Goal: Task Accomplishment & Management: Manage account settings

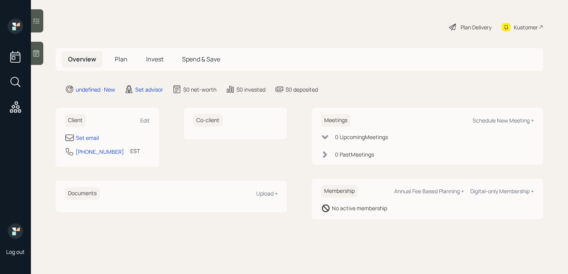
click at [99, 134] on div "Set email" at bounding box center [107, 137] width 85 height 9
click at [92, 136] on div "Set email" at bounding box center [87, 138] width 23 height 8
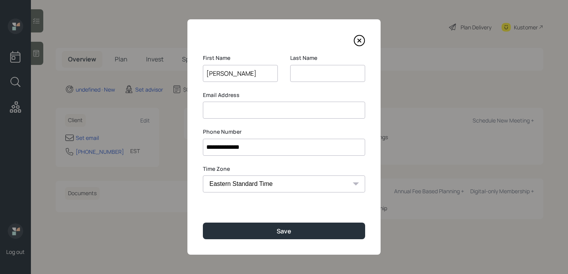
type input "[PERSON_NAME]"
type input "Deaders"
click at [249, 72] on input "[PERSON_NAME]" at bounding box center [240, 73] width 75 height 17
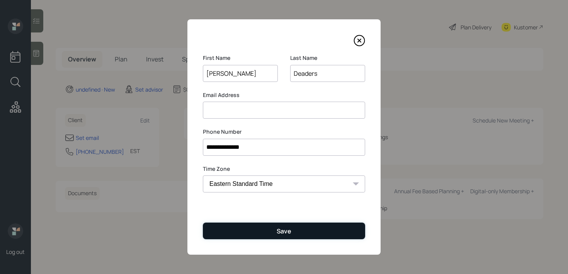
click at [326, 227] on button "Save" at bounding box center [284, 230] width 162 height 17
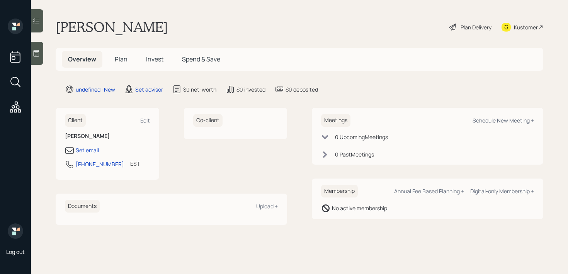
click at [38, 53] on icon at bounding box center [36, 53] width 8 height 8
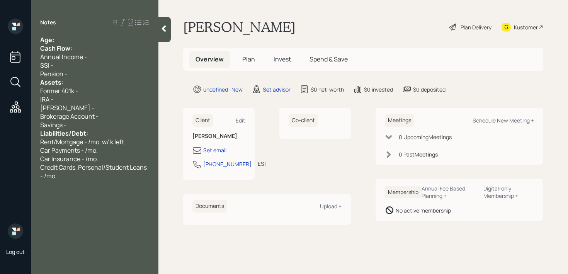
click at [98, 41] on div "Age:" at bounding box center [94, 40] width 109 height 8
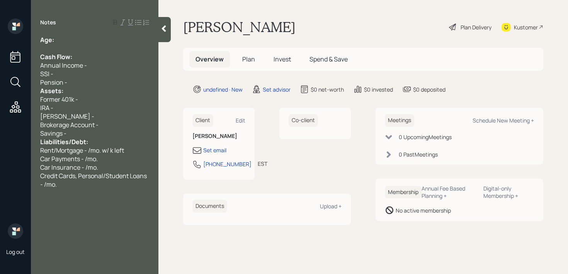
click at [88, 82] on div "Pension -" at bounding box center [94, 82] width 109 height 8
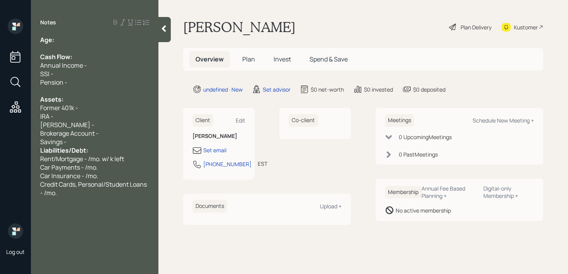
click at [87, 145] on div "Savings -" at bounding box center [94, 141] width 109 height 8
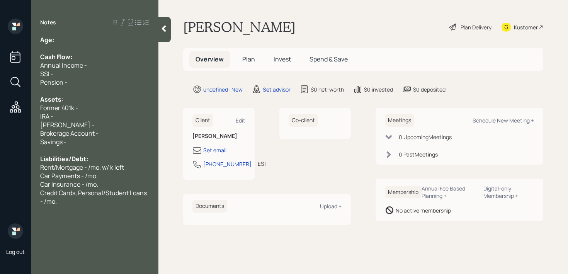
click at [70, 50] on div at bounding box center [94, 48] width 109 height 8
click at [73, 41] on div "Age:" at bounding box center [94, 40] width 109 height 8
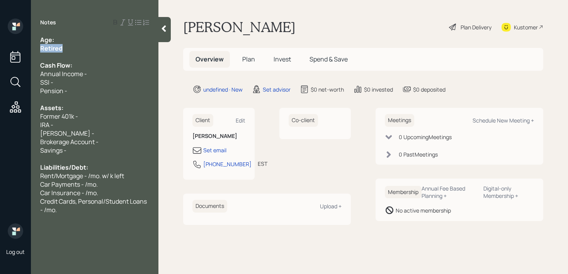
drag, startPoint x: 79, startPoint y: 51, endPoint x: 6, endPoint y: 51, distance: 73.0
click at [6, 51] on div "Log out Notes Age: Retired Cash Flow: Annual Income - SSI - Pension - Assets: F…" at bounding box center [284, 137] width 568 height 274
click at [88, 110] on div "Assets:" at bounding box center [94, 107] width 109 height 8
drag, startPoint x: 87, startPoint y: 115, endPoint x: 0, endPoint y: 115, distance: 87.3
click at [0, 115] on div "Log out Notes Age: Retired Cash Flow: Annual Income - SSI - Pension - Assets: F…" at bounding box center [284, 137] width 568 height 274
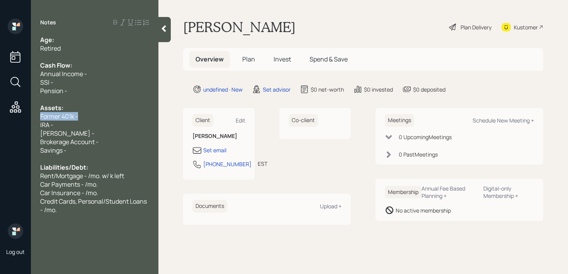
click at [86, 114] on div "Former 401k -" at bounding box center [94, 116] width 109 height 8
click at [88, 118] on div "Former 401k -" at bounding box center [94, 116] width 109 height 8
click at [88, 119] on div "Former 401k -" at bounding box center [94, 116] width 109 height 8
click at [91, 126] on div "IRA -" at bounding box center [94, 124] width 109 height 8
drag, startPoint x: 58, startPoint y: 116, endPoint x: 0, endPoint y: 115, distance: 58.3
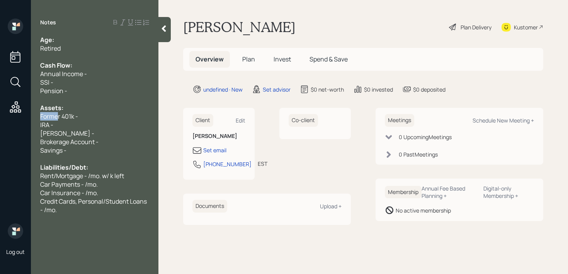
click at [0, 115] on div "Log out Notes Age: Retired Cash Flow: Annual Income - SSI - Pension - Assets: F…" at bounding box center [284, 137] width 568 height 274
click at [92, 118] on div "Current 401k -" at bounding box center [94, 116] width 109 height 8
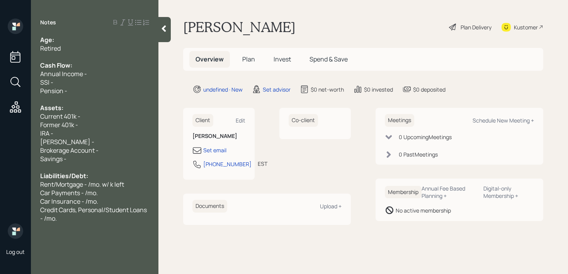
click at [97, 135] on div "IRA -" at bounding box center [94, 133] width 109 height 8
click at [98, 131] on div "IRA -" at bounding box center [94, 133] width 109 height 8
drag, startPoint x: 70, startPoint y: 137, endPoint x: 0, endPoint y: 137, distance: 69.9
click at [0, 137] on div "Log out Notes Age: Retired Cash Flow: Annual Income - SSI - Pension - Assets: C…" at bounding box center [284, 137] width 568 height 274
click at [73, 138] on div "[PERSON_NAME] -" at bounding box center [94, 141] width 109 height 8
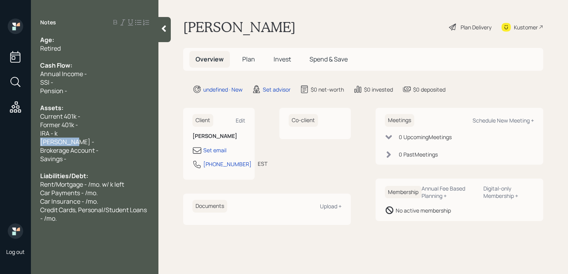
drag, startPoint x: 78, startPoint y: 139, endPoint x: 0, endPoint y: 139, distance: 78.4
click at [0, 139] on div "Log out Notes Age: Retired Cash Flow: Annual Income - SSI - Pension - Assets: C…" at bounding box center [284, 137] width 568 height 274
click at [96, 125] on div "Former 401k -" at bounding box center [94, 124] width 109 height 8
click at [96, 140] on div "[PERSON_NAME] -" at bounding box center [94, 141] width 109 height 8
click at [99, 136] on div "IRA - k" at bounding box center [94, 133] width 109 height 8
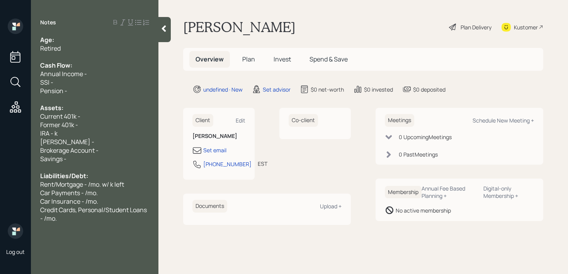
click at [101, 141] on div "[PERSON_NAME] -" at bounding box center [94, 141] width 109 height 8
click at [107, 132] on div "IRA - k" at bounding box center [94, 133] width 109 height 8
click at [107, 140] on div "[PERSON_NAME] -" at bounding box center [94, 141] width 109 height 8
click at [107, 133] on div "IRA - k" at bounding box center [94, 133] width 109 height 8
click at [107, 141] on div "[PERSON_NAME] -" at bounding box center [94, 141] width 109 height 8
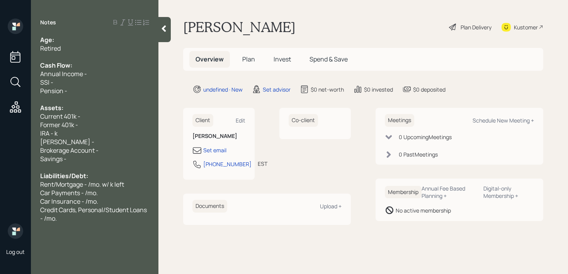
click at [107, 132] on div "IRA - k" at bounding box center [94, 133] width 109 height 8
click at [107, 142] on div "[PERSON_NAME] -" at bounding box center [94, 141] width 109 height 8
click at [107, 137] on div "IRA - k" at bounding box center [94, 133] width 109 height 8
click at [107, 142] on div "[PERSON_NAME] -" at bounding box center [94, 141] width 109 height 8
click at [107, 136] on div "IRA - k" at bounding box center [94, 133] width 109 height 8
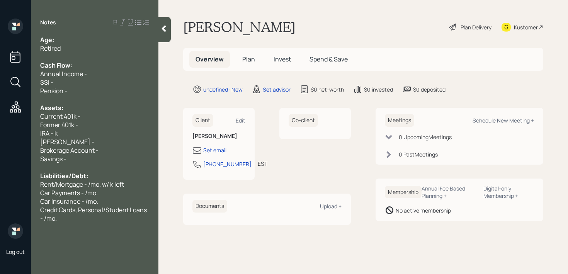
click at [107, 144] on div "[PERSON_NAME] -" at bounding box center [94, 141] width 109 height 8
click at [109, 131] on div "IRA - k" at bounding box center [94, 133] width 109 height 8
click at [109, 142] on div "[PERSON_NAME] -" at bounding box center [94, 141] width 109 height 8
click at [111, 127] on div "Former 401k -" at bounding box center [94, 124] width 109 height 8
click at [111, 138] on div "[PERSON_NAME] -" at bounding box center [94, 141] width 109 height 8
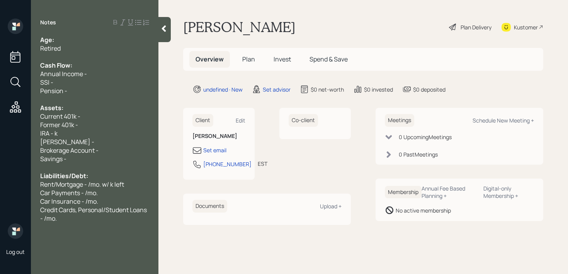
click at [112, 130] on div "IRA - k" at bounding box center [94, 133] width 109 height 8
click at [112, 137] on div "[PERSON_NAME] -" at bounding box center [94, 141] width 109 height 8
click at [112, 131] on div "IRA - k" at bounding box center [94, 133] width 109 height 8
click at [112, 138] on div "[PERSON_NAME] -" at bounding box center [94, 141] width 109 height 8
click at [112, 134] on div "IRA - k" at bounding box center [94, 133] width 109 height 8
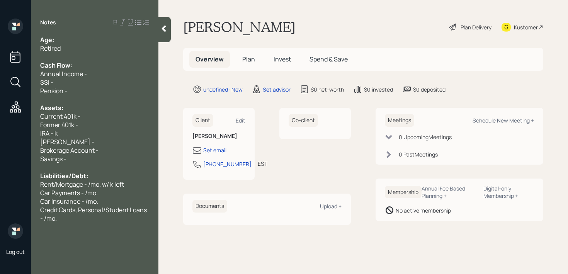
click at [112, 137] on div "IRA - k" at bounding box center [94, 133] width 109 height 8
click at [111, 140] on div "[PERSON_NAME] -" at bounding box center [94, 141] width 109 height 8
click at [54, 133] on span "IRA - k" at bounding box center [48, 133] width 17 height 8
click at [86, 124] on div "Former 401k -" at bounding box center [94, 124] width 109 height 8
click at [97, 118] on div "Current 401k -" at bounding box center [94, 116] width 109 height 8
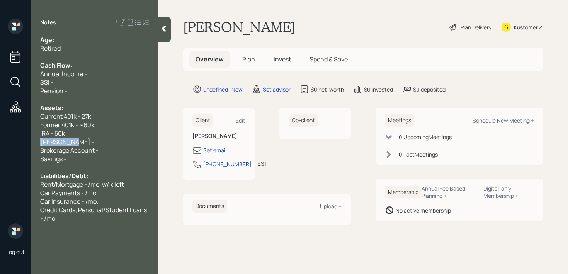
drag, startPoint x: 96, startPoint y: 142, endPoint x: 0, endPoint y: 142, distance: 96.2
click at [0, 142] on div "Log out Notes Age: Retired Cash Flow: Annual Income - SSI - Pension - Assets: C…" at bounding box center [284, 137] width 568 height 274
click at [85, 149] on span "Brokerage Account -" at bounding box center [69, 150] width 58 height 8
drag, startPoint x: 89, startPoint y: 144, endPoint x: 0, endPoint y: 144, distance: 89.2
click at [0, 144] on div "Log out Notes Age: Retired Cash Flow: Annual Income - SSI - Pension - Assets: C…" at bounding box center [284, 137] width 568 height 274
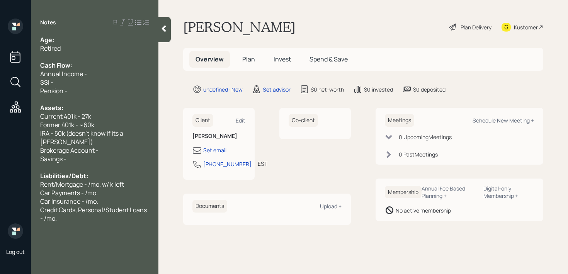
click at [202, 125] on h6 "Client" at bounding box center [202, 120] width 21 height 13
click at [117, 146] on div "Brokerage Account -" at bounding box center [94, 150] width 109 height 8
drag, startPoint x: 127, startPoint y: 142, endPoint x: 0, endPoint y: 142, distance: 127.1
click at [0, 142] on div "Log out Notes Age: Retired Cash Flow: Annual Income - SSI - Pension - Assets: C…" at bounding box center [284, 137] width 568 height 274
click at [64, 154] on span "Savings -" at bounding box center [53, 158] width 26 height 8
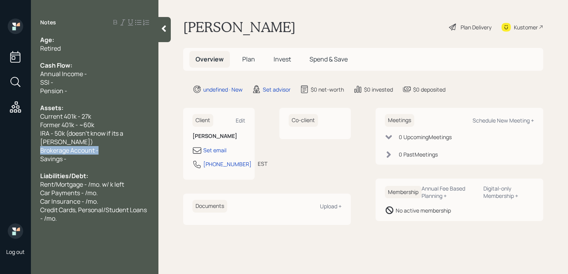
drag, startPoint x: 112, startPoint y: 145, endPoint x: 0, endPoint y: 143, distance: 112.0
click at [0, 144] on div "Log out Notes Age: Retired Cash Flow: Annual Income - SSI - Pension - Assets: C…" at bounding box center [284, 137] width 568 height 274
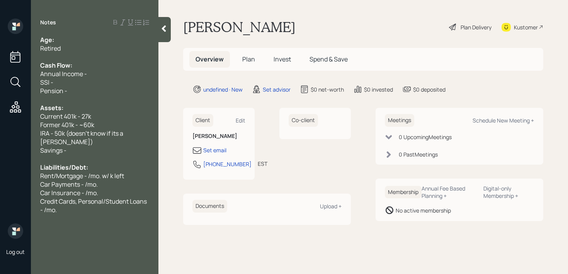
click at [103, 91] on div "Pension -" at bounding box center [94, 91] width 109 height 8
click at [103, 78] on div "SSI -" at bounding box center [94, 82] width 109 height 8
click at [98, 146] on div "Savings -" at bounding box center [94, 150] width 109 height 8
drag, startPoint x: 84, startPoint y: 139, endPoint x: 2, endPoint y: 138, distance: 82.3
click at [41, 146] on div "Savings - k" at bounding box center [94, 150] width 109 height 8
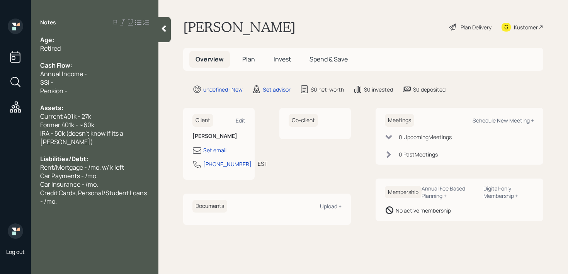
click at [79, 50] on div "Retired" at bounding box center [94, 48] width 109 height 8
click at [105, 39] on div "Age:" at bounding box center [94, 40] width 109 height 8
click at [56, 39] on span "Age: & husband is 65 in [DATE]" at bounding box center [85, 40] width 90 height 8
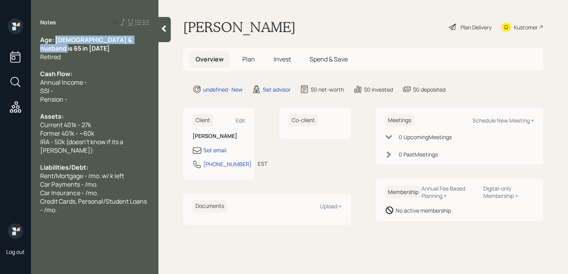
drag, startPoint x: 144, startPoint y: 44, endPoint x: 57, endPoint y: 42, distance: 87.3
click at [57, 42] on span "Age: [DEMOGRAPHIC_DATA] & husband is 65 in [DATE]" at bounding box center [86, 44] width 93 height 17
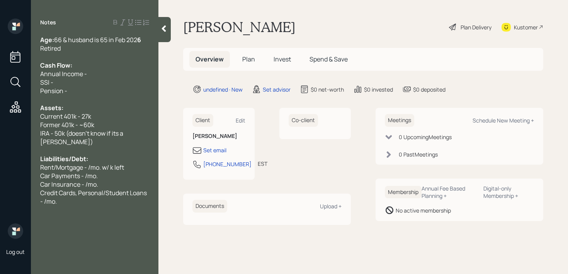
click at [78, 53] on div at bounding box center [94, 57] width 109 height 8
click at [144, 42] on div "Age: [DEMOGRAPHIC_DATA] & husband is 65 in Feb 202 6" at bounding box center [94, 40] width 109 height 8
click at [118, 46] on div "Retired" at bounding box center [94, 48] width 109 height 8
drag, startPoint x: 118, startPoint y: 46, endPoint x: 0, endPoint y: 46, distance: 117.8
click at [0, 46] on div "Log out Notes Age: [DEMOGRAPHIC_DATA] & husband is 65 in Feb 202 6 Retired Cash…" at bounding box center [284, 137] width 568 height 274
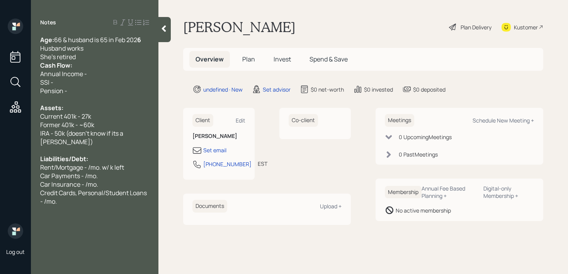
click at [112, 146] on div at bounding box center [94, 150] width 109 height 8
click at [124, 134] on span "IRA - 50k (doesn't know if its a [PERSON_NAME])" at bounding box center [82, 137] width 84 height 17
click at [89, 125] on span "Former 401k - ~60k" at bounding box center [67, 124] width 54 height 8
drag, startPoint x: 90, startPoint y: 115, endPoint x: 131, endPoint y: 107, distance: 42.0
click at [90, 115] on span "Current 401k - 27k" at bounding box center [65, 116] width 51 height 8
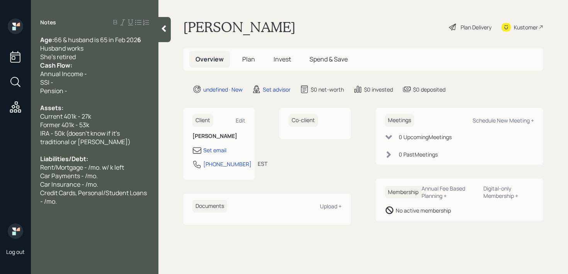
drag, startPoint x: 57, startPoint y: 134, endPoint x: 137, endPoint y: 108, distance: 84.3
click at [58, 134] on span "IRA - 50k (doesn't know if it's traditional or [PERSON_NAME])" at bounding box center [85, 137] width 90 height 17
click at [52, 123] on span "Former 401k - 53k" at bounding box center [64, 124] width 49 height 8
click at [41, 115] on span "Current 401k - 27k" at bounding box center [65, 116] width 51 height 8
click at [123, 143] on div "IRA - ~50k (doesn't know if it's traditional or [PERSON_NAME])" at bounding box center [94, 137] width 109 height 17
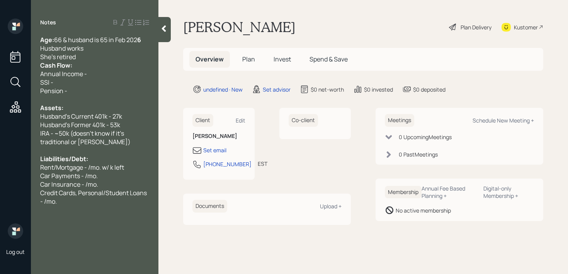
click at [119, 115] on span "Husband's Current 401k - 27k" at bounding box center [81, 116] width 82 height 8
drag, startPoint x: 56, startPoint y: 167, endPoint x: 13, endPoint y: 167, distance: 42.9
click at [13, 167] on div "Log out Notes Age: [DEMOGRAPHIC_DATA] & husband is 65 in Feb 202 6 Husband work…" at bounding box center [284, 137] width 568 height 274
click at [120, 168] on div "Mortgage - /mo. w/ k left" at bounding box center [94, 167] width 109 height 8
click at [75, 166] on span "Mortgage - /mo. w/ k left" at bounding box center [74, 167] width 68 height 8
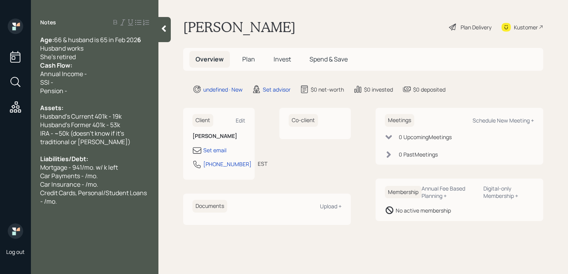
click at [105, 166] on span "Mortgage - 941/mo. w/ k left" at bounding box center [79, 167] width 78 height 8
drag, startPoint x: 110, startPoint y: 177, endPoint x: 0, endPoint y: 177, distance: 110.1
click at [0, 177] on div "Log out Notes Age: [DEMOGRAPHIC_DATA] & husband is 65 in Feb 202 6 Husband work…" at bounding box center [284, 137] width 568 height 274
drag, startPoint x: 83, startPoint y: 176, endPoint x: 97, endPoint y: 176, distance: 13.9
click at [83, 176] on span "Car Payments - /mo." at bounding box center [69, 175] width 58 height 8
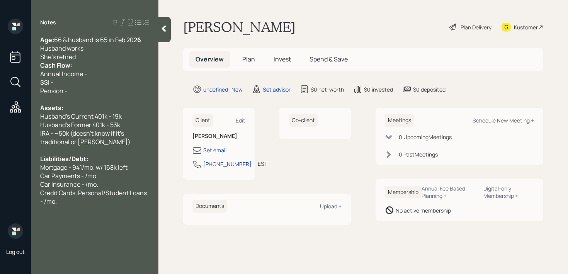
click at [110, 175] on div "Car Payments - /mo." at bounding box center [94, 175] width 109 height 8
drag, startPoint x: 117, startPoint y: 178, endPoint x: 132, endPoint y: 178, distance: 14.3
click at [117, 178] on span "Car Payments - 800/mo. w/ k left" at bounding box center [86, 175] width 92 height 8
drag, startPoint x: 124, startPoint y: 181, endPoint x: 0, endPoint y: 181, distance: 124.0
click at [0, 181] on div "Log out Notes Age: [DEMOGRAPHIC_DATA] & husband is 65 in Feb 202 6 Husband work…" at bounding box center [284, 137] width 568 height 274
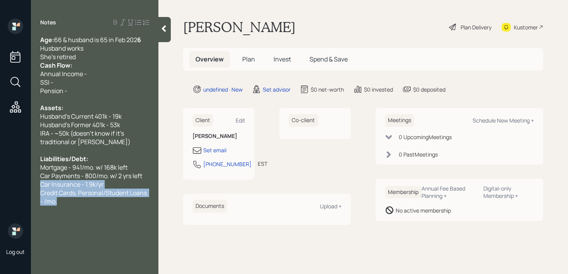
drag, startPoint x: 101, startPoint y: 202, endPoint x: 32, endPoint y: 187, distance: 70.3
click at [32, 187] on div "Age: [DEMOGRAPHIC_DATA] & husband is 65 in Feb 202 6 Husband works She's retire…" at bounding box center [94, 121] width 127 height 170
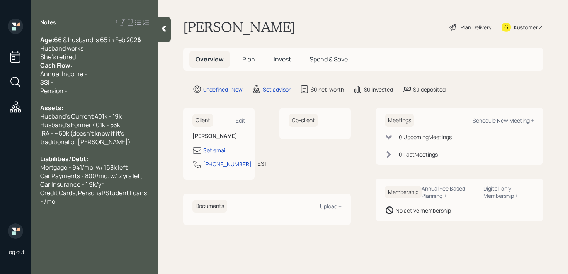
click at [72, 195] on span "Credit Cards, Personal/Student Loans - /mo." at bounding box center [94, 196] width 108 height 17
drag, startPoint x: 68, startPoint y: 201, endPoint x: 37, endPoint y: 193, distance: 32.1
click at [37, 193] on div "Age: [DEMOGRAPHIC_DATA] & husband is 65 in Feb 202 6 Husband works She's retire…" at bounding box center [94, 121] width 127 height 170
click at [110, 57] on div "She's retired" at bounding box center [94, 57] width 109 height 8
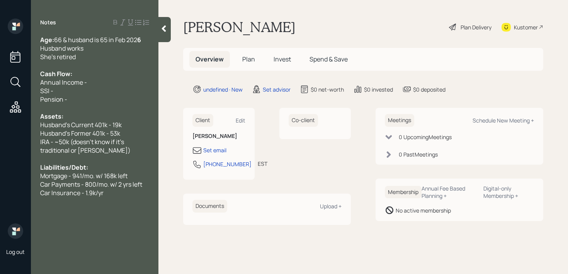
click at [100, 78] on div "Annual Income -" at bounding box center [94, 82] width 109 height 8
click at [100, 87] on div "SSI -" at bounding box center [94, 91] width 109 height 8
click at [103, 82] on div "Annual Income -" at bounding box center [94, 82] width 109 height 8
click at [54, 93] on span "SSI - /mo." at bounding box center [53, 91] width 27 height 8
click at [74, 101] on div "Pension -" at bounding box center [94, 99] width 109 height 8
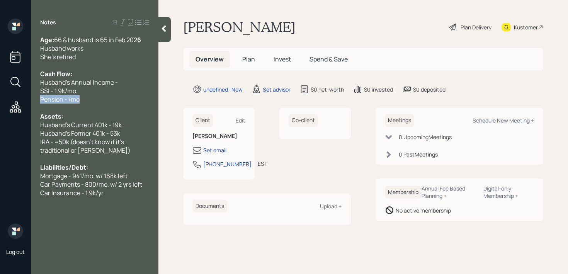
drag, startPoint x: 89, startPoint y: 101, endPoint x: 32, endPoint y: 102, distance: 57.6
click at [32, 102] on div "Age: [DEMOGRAPHIC_DATA] & husband is 65 in Feb 202 6 Husband works She's retire…" at bounding box center [94, 125] width 127 height 178
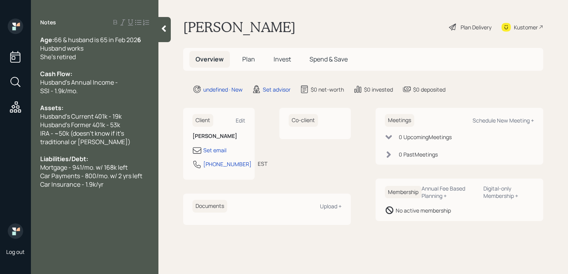
click at [134, 87] on div "SSI - 1.9k/mo." at bounding box center [94, 91] width 109 height 8
click at [137, 80] on div "Husband's Annual Income -" at bounding box center [94, 82] width 109 height 8
click at [128, 80] on span "Husband's Annual Income - 60k-65k" at bounding box center [91, 82] width 103 height 8
click at [126, 146] on div at bounding box center [94, 150] width 109 height 8
click at [163, 34] on div at bounding box center [164, 29] width 12 height 25
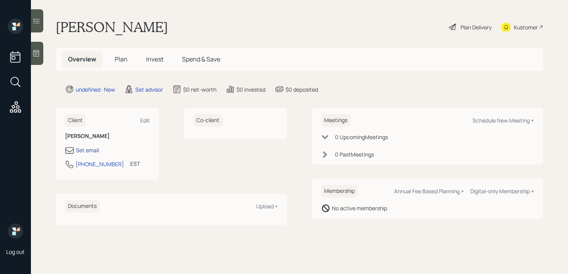
click at [87, 152] on div "Set email" at bounding box center [87, 150] width 23 height 8
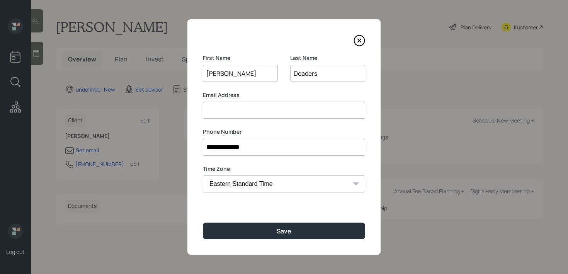
click at [322, 112] on input at bounding box center [284, 110] width 162 height 17
drag, startPoint x: 258, startPoint y: 112, endPoint x: 236, endPoint y: 113, distance: 21.2
click at [236, 113] on input "[EMAIL_ADDRESS][DOMAIN_NAME]" at bounding box center [284, 110] width 162 height 17
type input "[EMAIL_ADDRESS][DOMAIN_NAME]"
drag, startPoint x: 334, startPoint y: 74, endPoint x: 237, endPoint y: 74, distance: 97.7
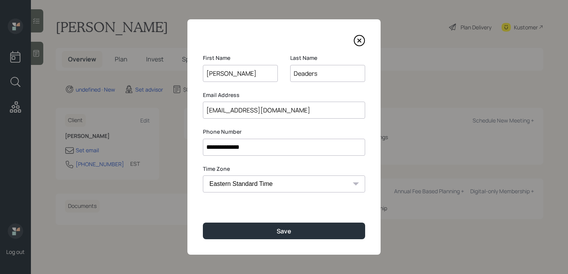
click at [237, 74] on div "First Name [PERSON_NAME] Last Name Deaders" at bounding box center [284, 72] width 162 height 37
paste input "deav"
click at [295, 76] on input "[PERSON_NAME]" at bounding box center [327, 73] width 75 height 17
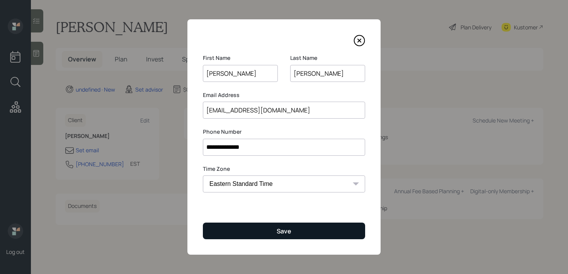
type input "[PERSON_NAME]"
click at [291, 232] on button "Save" at bounding box center [284, 230] width 162 height 17
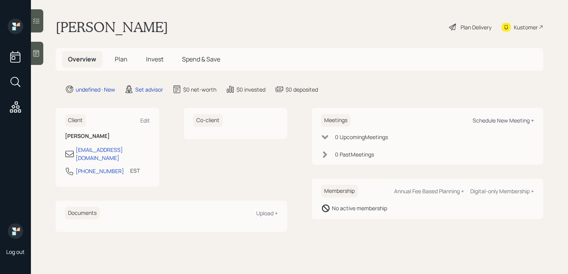
click at [497, 121] on div "Schedule New Meeting +" at bounding box center [502, 120] width 61 height 7
select select "round-[PERSON_NAME]"
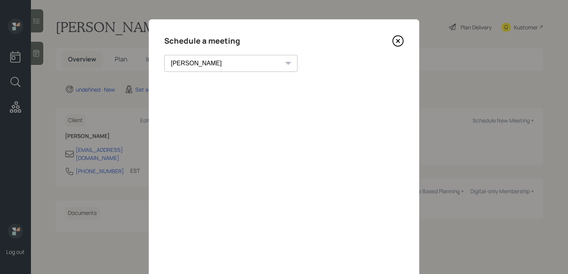
click at [397, 44] on icon at bounding box center [398, 41] width 12 height 12
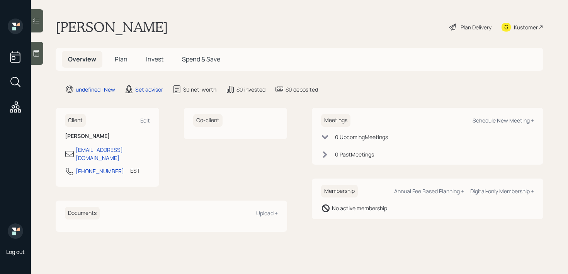
click at [42, 57] on div at bounding box center [37, 53] width 12 height 23
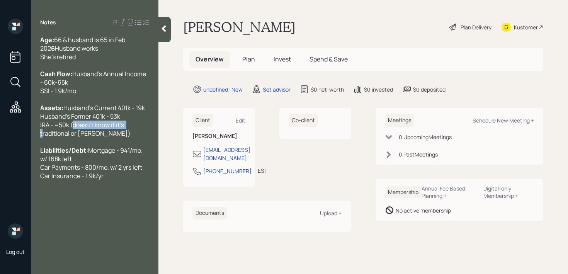
drag, startPoint x: 128, startPoint y: 132, endPoint x: 0, endPoint y: 132, distance: 128.2
click at [0, 132] on div "Log out Notes Age: [DEMOGRAPHIC_DATA] & husband is 65 in Feb 202 6 Husband work…" at bounding box center [284, 137] width 568 height 274
click at [119, 189] on div "Notes Age: [DEMOGRAPHIC_DATA] & husband is 65 in Feb 202 6 Husband works She's …" at bounding box center [94, 142] width 127 height 246
click at [122, 180] on div "Liabilities/Debt: Mortgage - 941/mo. w/ 168k left Car Payments - 800/mo. w/ 2 y…" at bounding box center [94, 163] width 109 height 34
click at [522, 32] on div "Kustomer" at bounding box center [522, 27] width 42 height 17
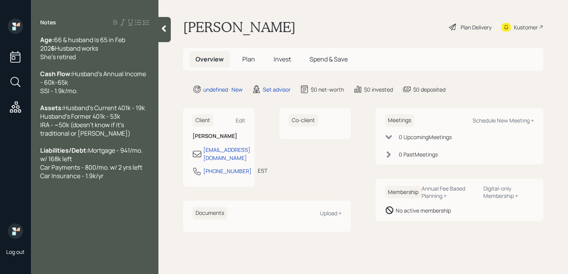
click at [109, 190] on div "Notes Age: [DEMOGRAPHIC_DATA] & husband is 65 in Feb 202 6 Husband works She's …" at bounding box center [94, 142] width 127 height 246
click at [110, 189] on div "Notes Age: [DEMOGRAPHIC_DATA] & husband is 65 in Feb 202 6 Husband works She's …" at bounding box center [94, 142] width 127 height 246
click at [115, 180] on div "Liabilities/Debt: Mortgage - 941/mo. w/ 168k left Car Payments - 800/mo. w/ 2 y…" at bounding box center [94, 163] width 109 height 34
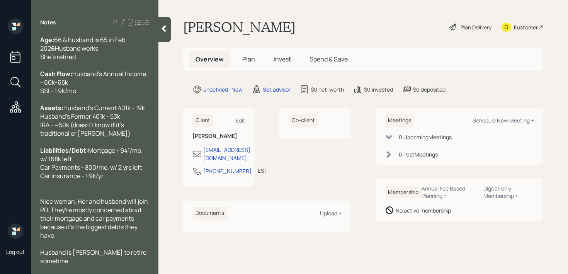
scroll to position [8, 0]
click at [119, 261] on div "Husband is planning to retire sometime next year" at bounding box center [94, 256] width 109 height 17
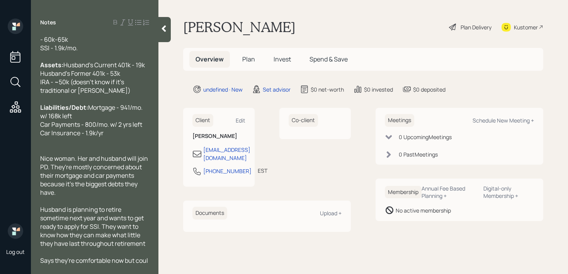
scroll to position [59, 0]
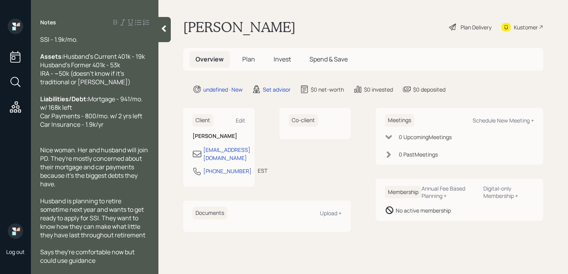
click at [168, 39] on div at bounding box center [164, 29] width 12 height 25
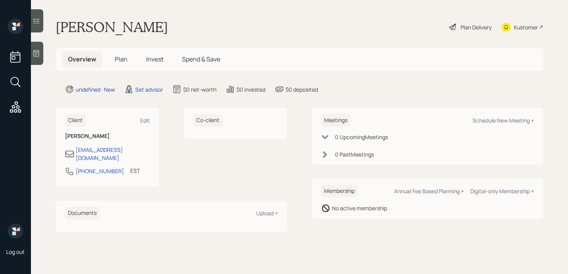
click at [247, 36] on main "[PERSON_NAME] Plan Delivery Kustomer Overview Plan Invest Spend & Save undefine…" at bounding box center [299, 137] width 537 height 274
